Goal: Navigation & Orientation: Find specific page/section

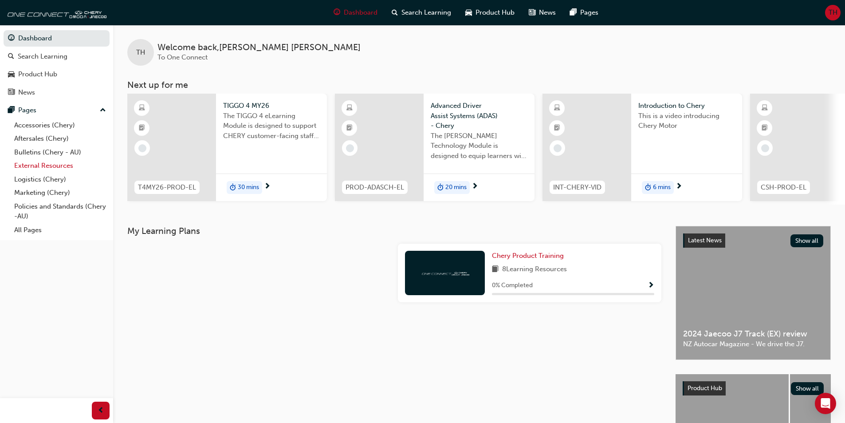
click at [38, 165] on link "External Resources" at bounding box center [60, 166] width 99 height 14
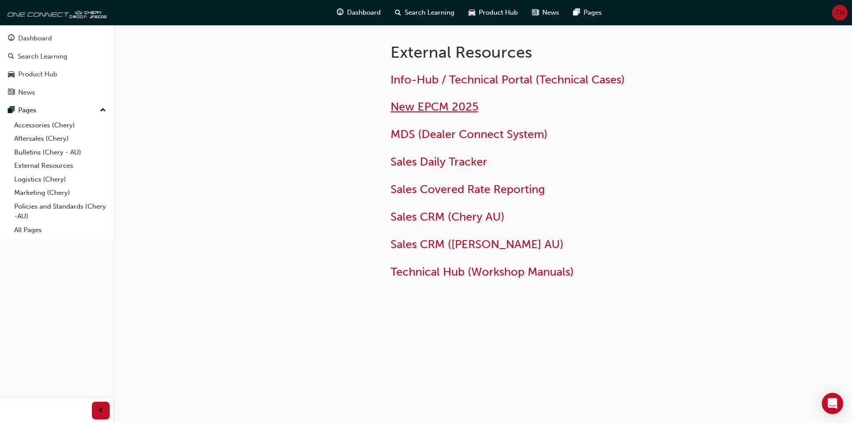
click at [444, 106] on span "New EPCM 2025" at bounding box center [434, 107] width 88 height 14
